Goal: Check status: Check status

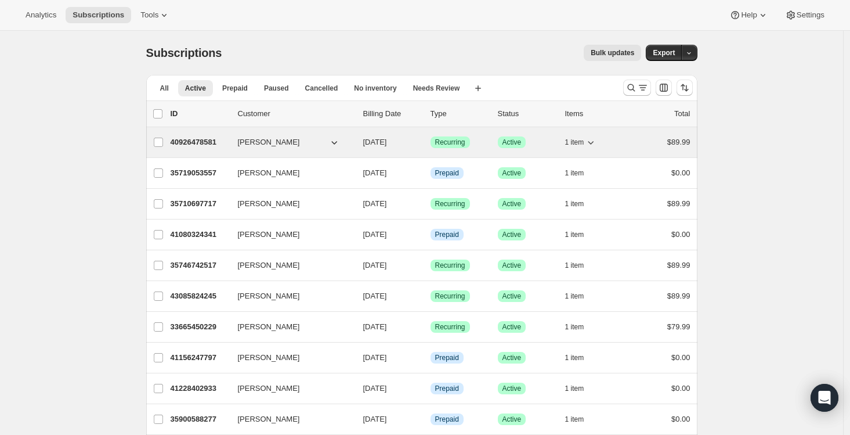
click at [218, 140] on p "40926478581" at bounding box center [200, 142] width 58 height 12
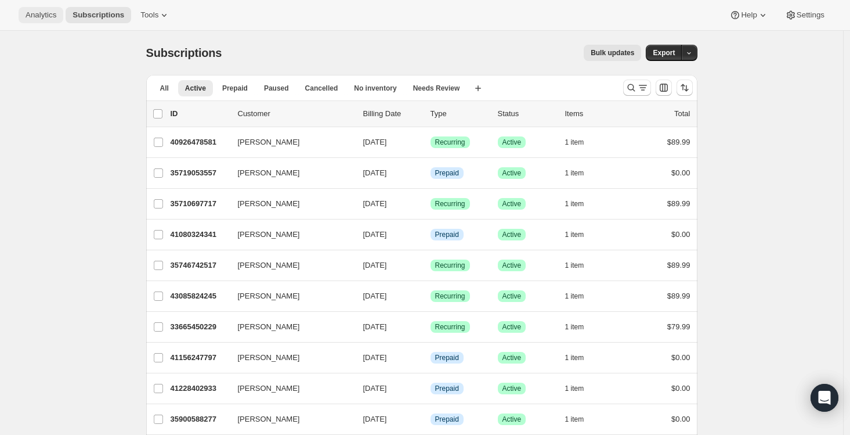
click at [50, 22] on button "Analytics" at bounding box center [41, 15] width 45 height 16
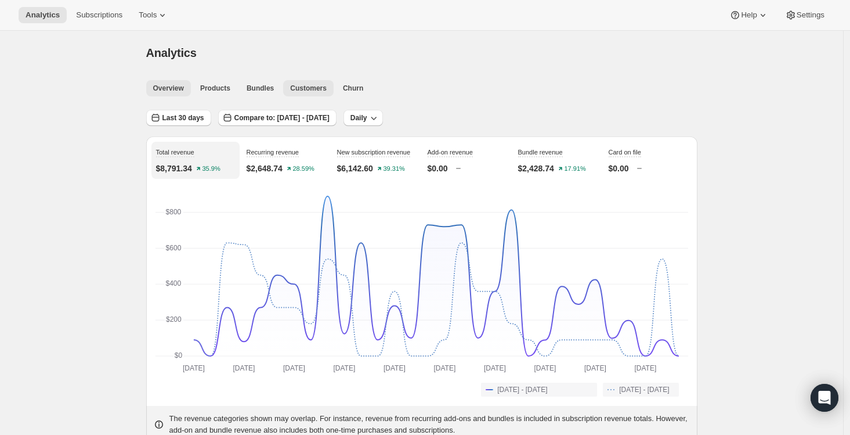
click at [319, 89] on span "Customers" at bounding box center [308, 88] width 37 height 9
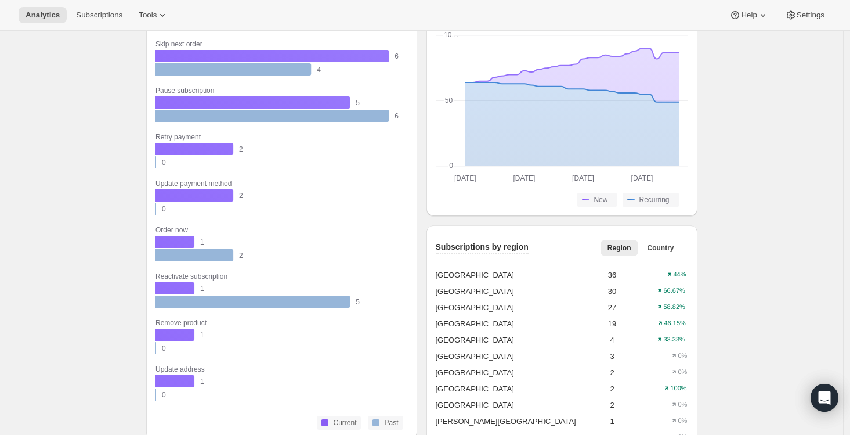
scroll to position [916, 0]
